Goal: Transaction & Acquisition: Register for event/course

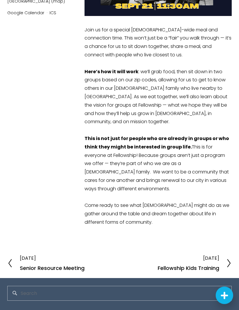
scroll to position [145, 0]
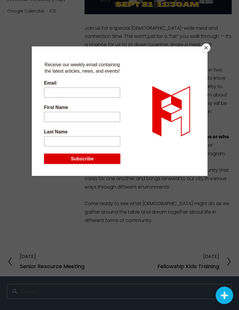
click at [203, 49] on button "Close" at bounding box center [205, 48] width 9 height 9
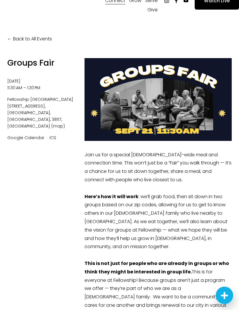
scroll to position [0, 0]
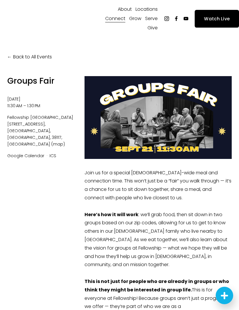
click at [11, 61] on link "Back to All Events" at bounding box center [29, 57] width 45 height 8
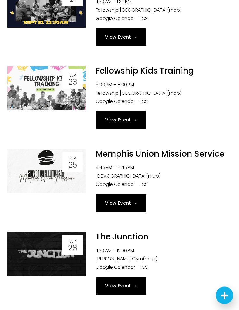
scroll to position [298, 0]
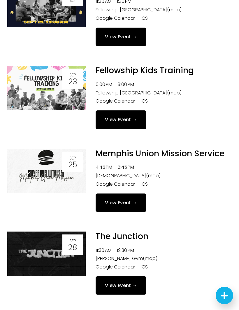
click at [118, 207] on link "View Event →" at bounding box center [120, 203] width 51 height 18
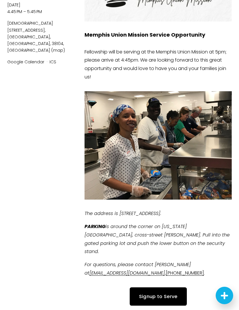
scroll to position [105, 0]
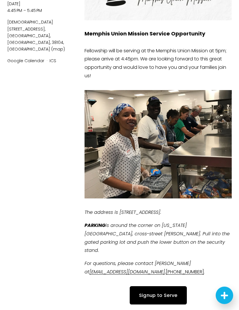
click at [29, 58] on link "Google Calendar" at bounding box center [25, 61] width 37 height 6
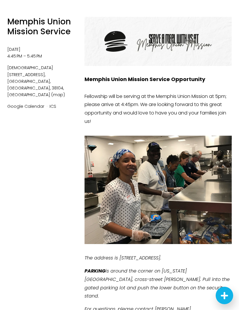
scroll to position [60, 0]
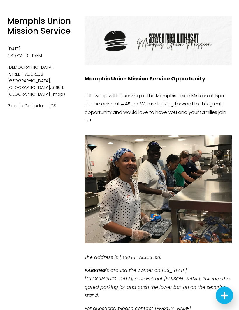
click at [53, 92] on link "(map)" at bounding box center [58, 95] width 14 height 6
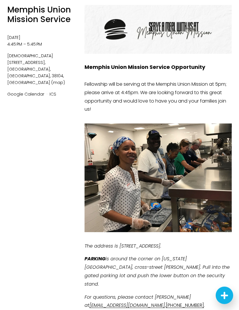
scroll to position [0, 0]
